Goal: Task Accomplishment & Management: Use online tool/utility

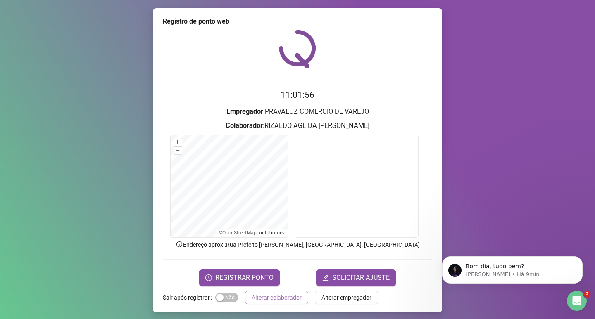
click at [279, 295] on span "Alterar colaborador" at bounding box center [277, 297] width 50 height 9
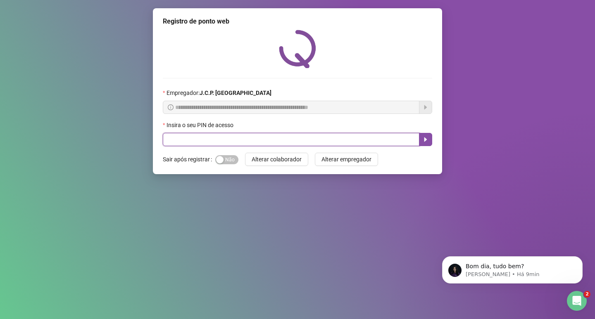
click at [181, 138] on input "text" at bounding box center [291, 139] width 257 height 13
type input "*****"
click at [421, 137] on button "button" at bounding box center [425, 139] width 13 height 13
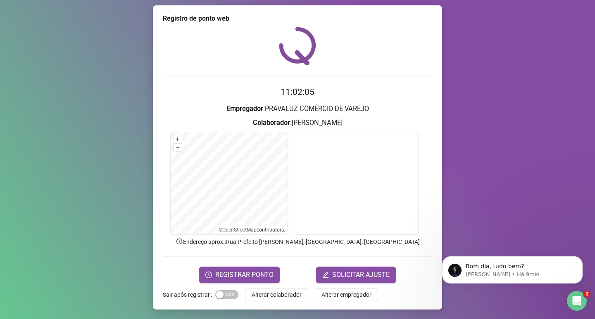
scroll to position [3, 0]
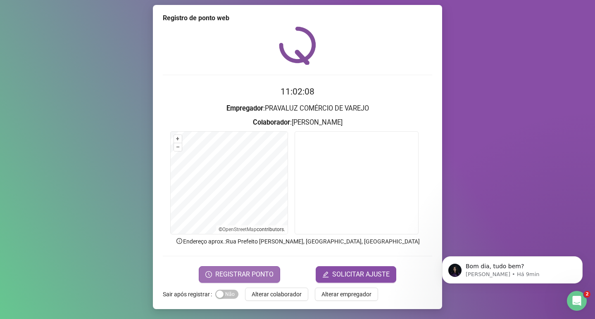
click at [250, 275] on span "REGISTRAR PONTO" at bounding box center [244, 275] width 58 height 10
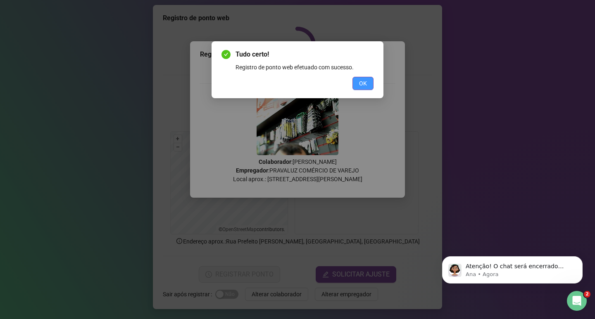
click at [365, 86] on span "OK" at bounding box center [363, 83] width 8 height 9
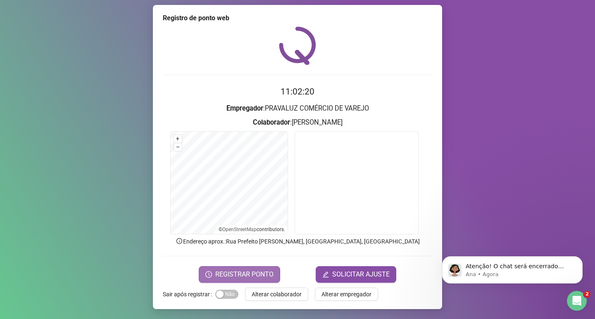
click at [219, 279] on span "REGISTRAR PONTO" at bounding box center [244, 275] width 58 height 10
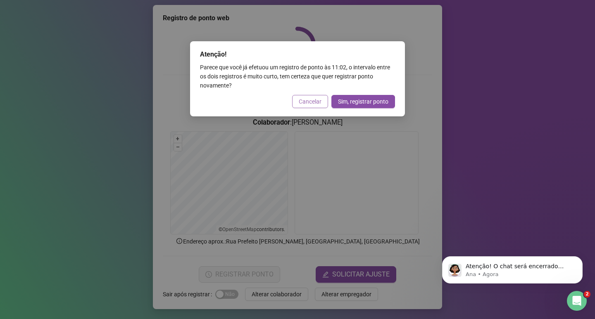
click at [319, 97] on span "Cancelar" at bounding box center [310, 101] width 23 height 9
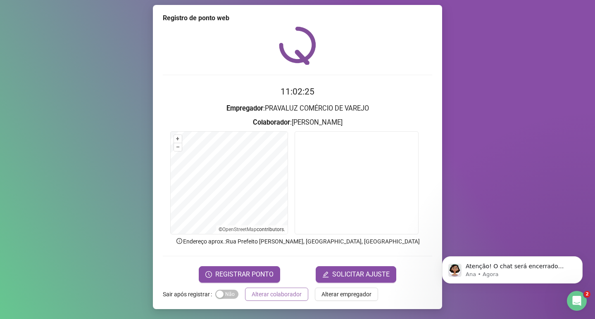
click at [260, 292] on span "Alterar colaborador" at bounding box center [277, 294] width 50 height 9
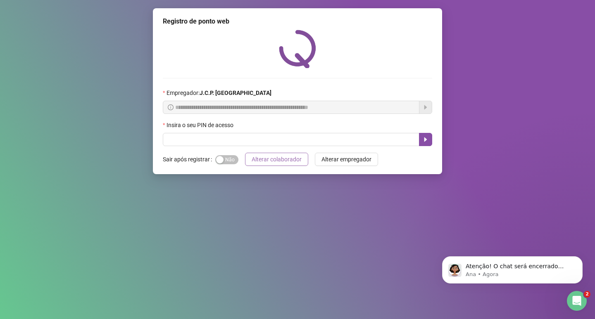
scroll to position [0, 0]
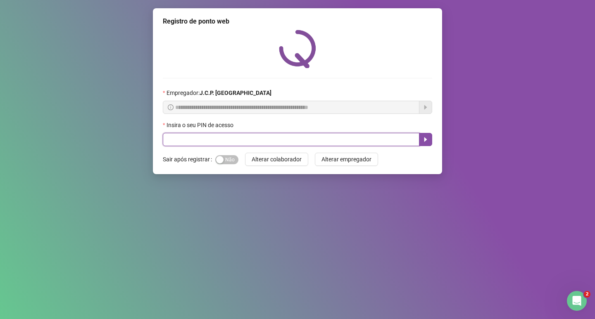
click at [187, 138] on input "text" at bounding box center [291, 139] width 257 height 13
type input "*****"
click at [426, 136] on button "button" at bounding box center [425, 139] width 13 height 13
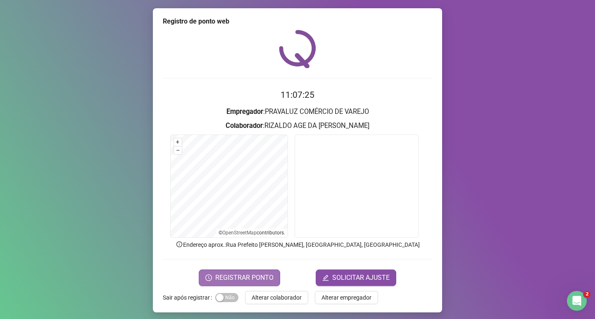
click at [253, 278] on span "REGISTRAR PONTO" at bounding box center [244, 278] width 58 height 10
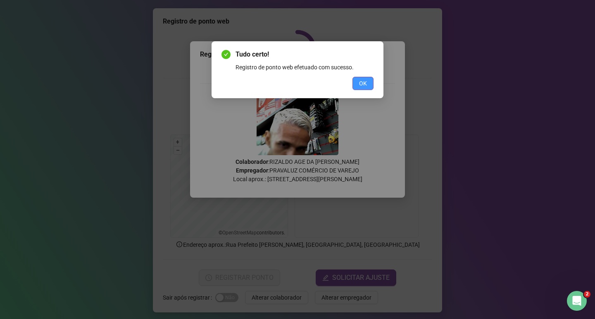
click at [357, 87] on button "OK" at bounding box center [363, 83] width 21 height 13
